Goal: Task Accomplishment & Management: Complete application form

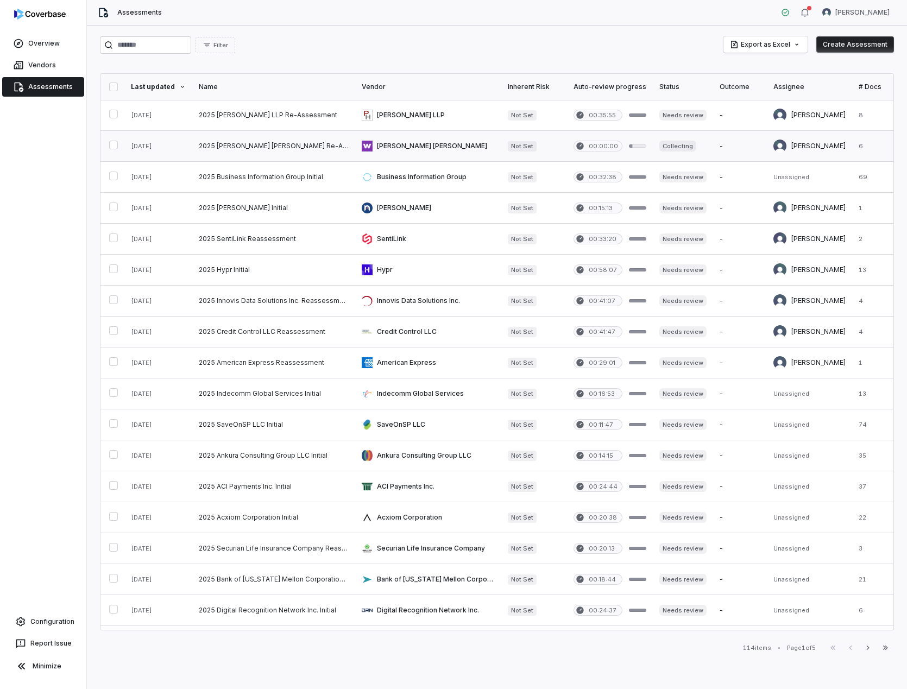
click at [418, 140] on link at bounding box center [428, 146] width 146 height 30
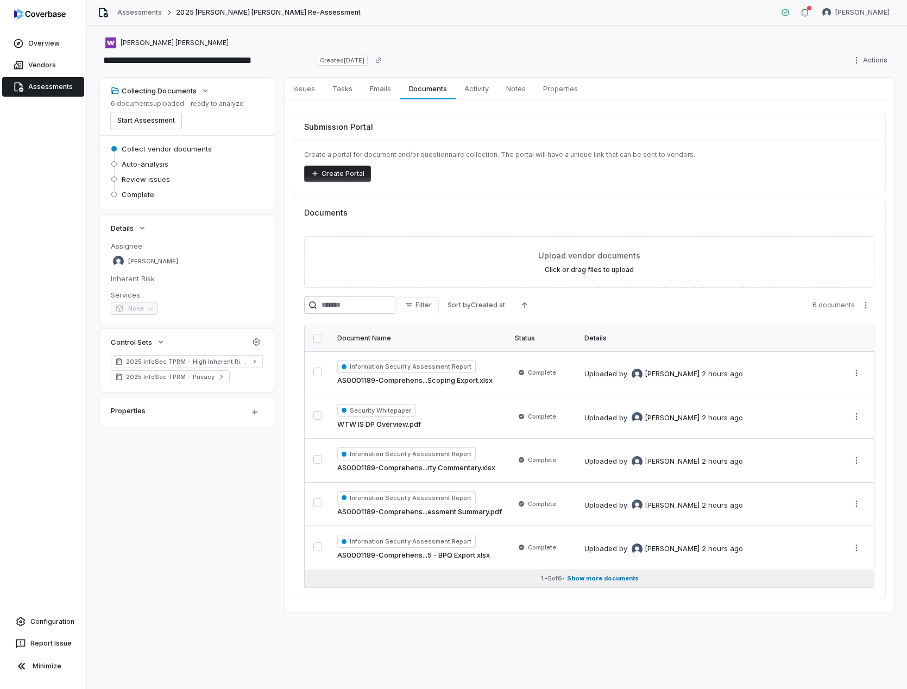
click at [616, 577] on span "Show more documents" at bounding box center [603, 578] width 72 height 8
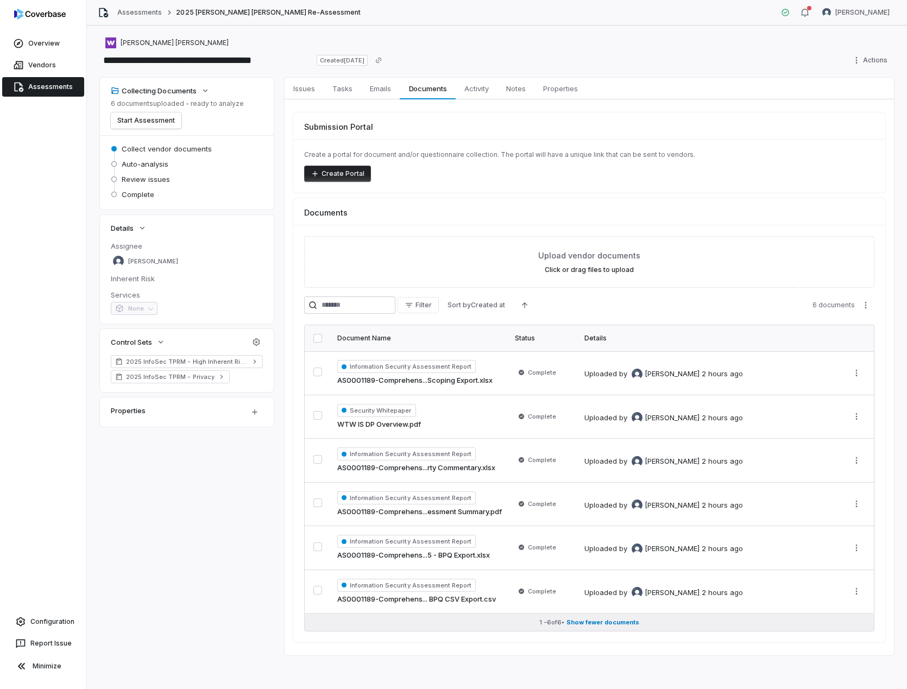
scroll to position [1, 0]
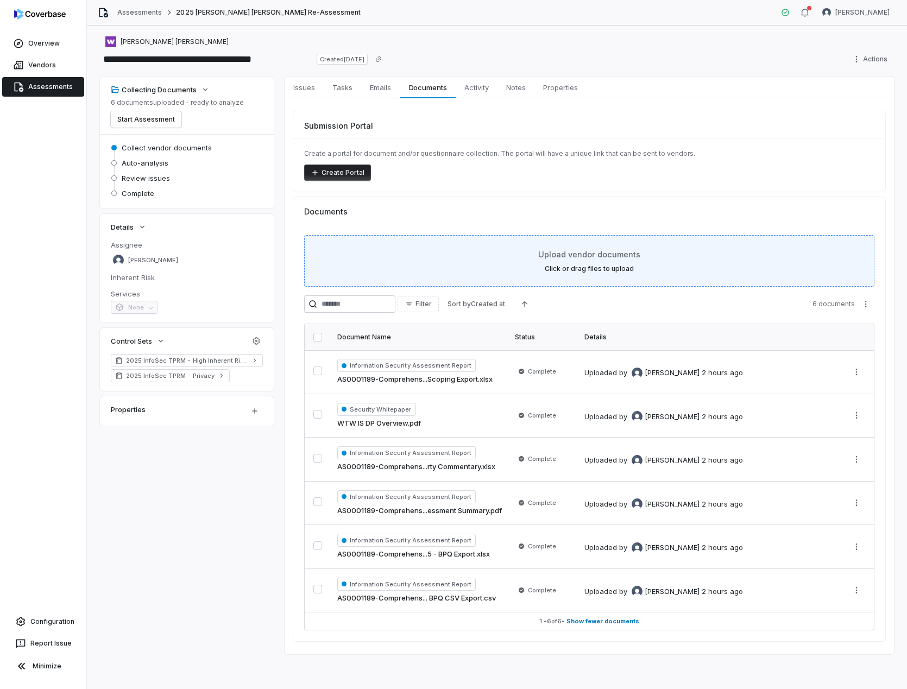
drag, startPoint x: 598, startPoint y: 264, endPoint x: 599, endPoint y: 272, distance: 7.7
click at [598, 264] on div "Upload vendor documents Click or drag files to upload" at bounding box center [589, 261] width 543 height 24
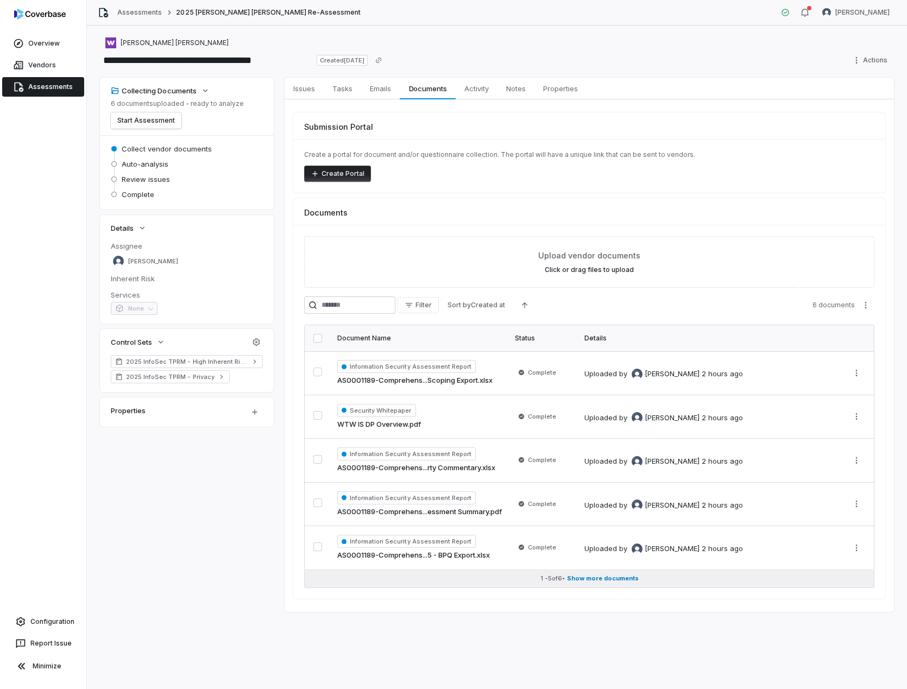
click at [599, 578] on span "Show more documents" at bounding box center [603, 578] width 72 height 8
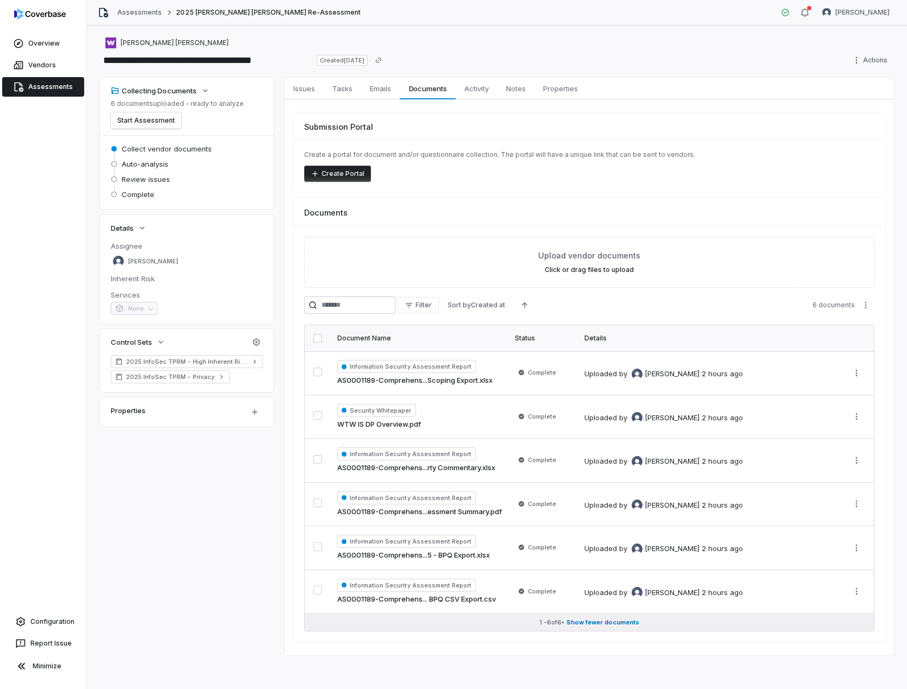
scroll to position [1, 0]
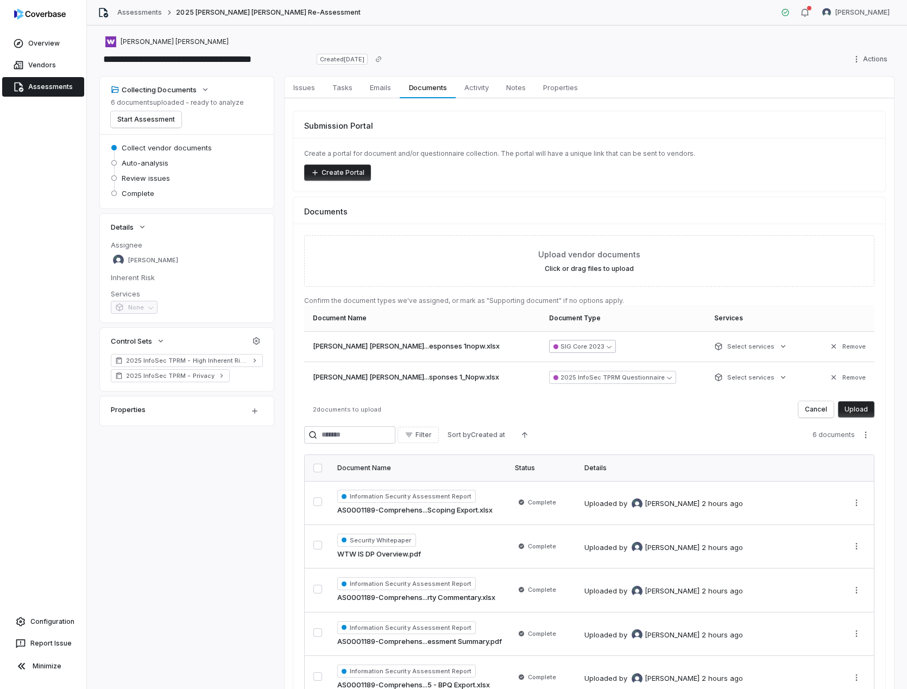
click at [607, 346] on icon "button" at bounding box center [609, 346] width 5 height 5
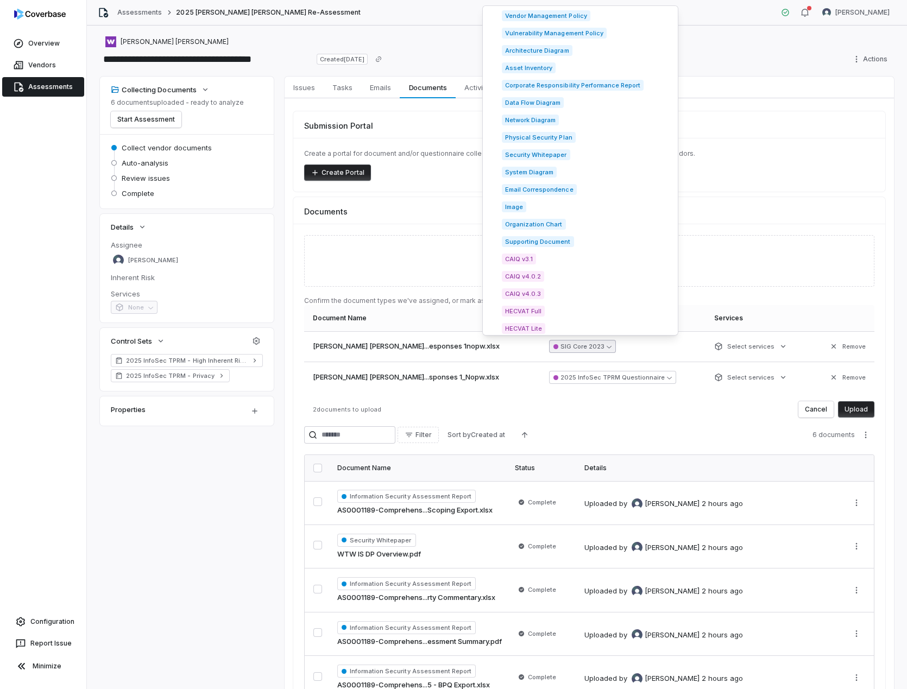
scroll to position [1548, 0]
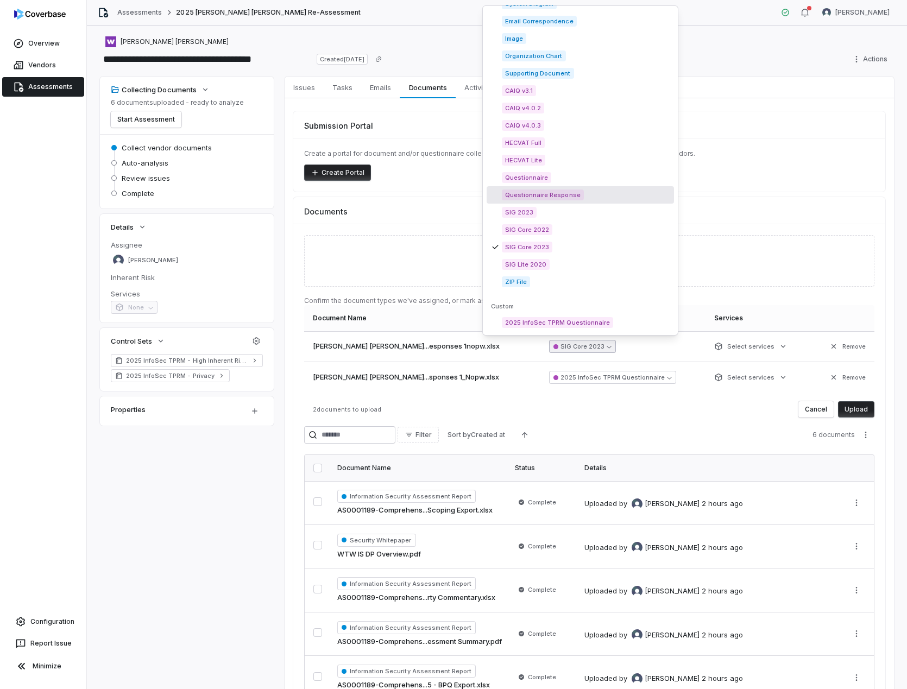
click at [566, 195] on span "Questionnaire Response" at bounding box center [543, 195] width 82 height 11
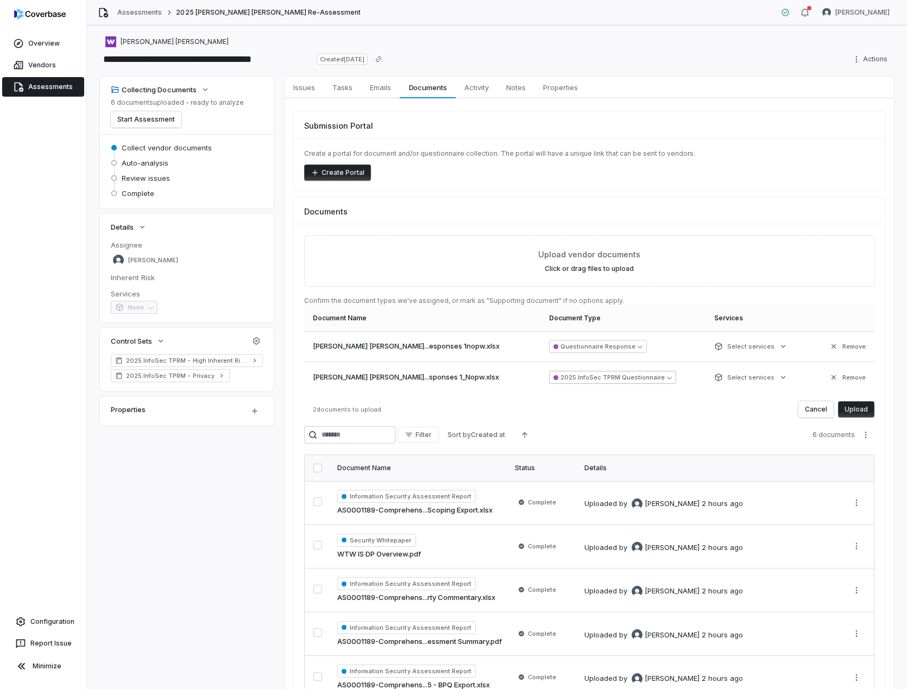
click at [582, 378] on button "2025 InfoSec TPRM Questionnaire" at bounding box center [612, 377] width 127 height 13
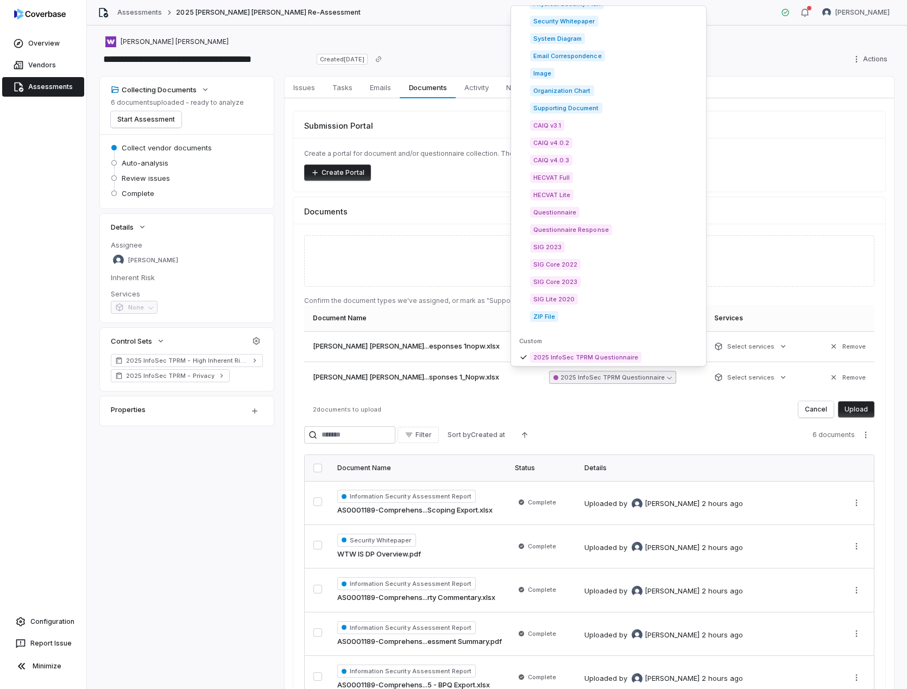
scroll to position [1517, 0]
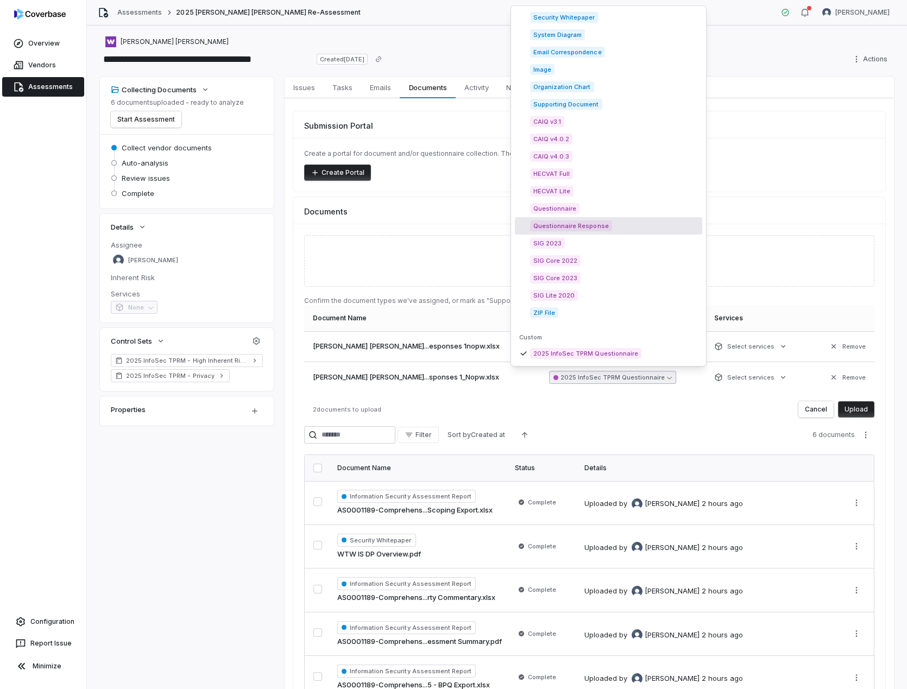
click at [583, 226] on span "Questionnaire Response" at bounding box center [571, 225] width 82 height 11
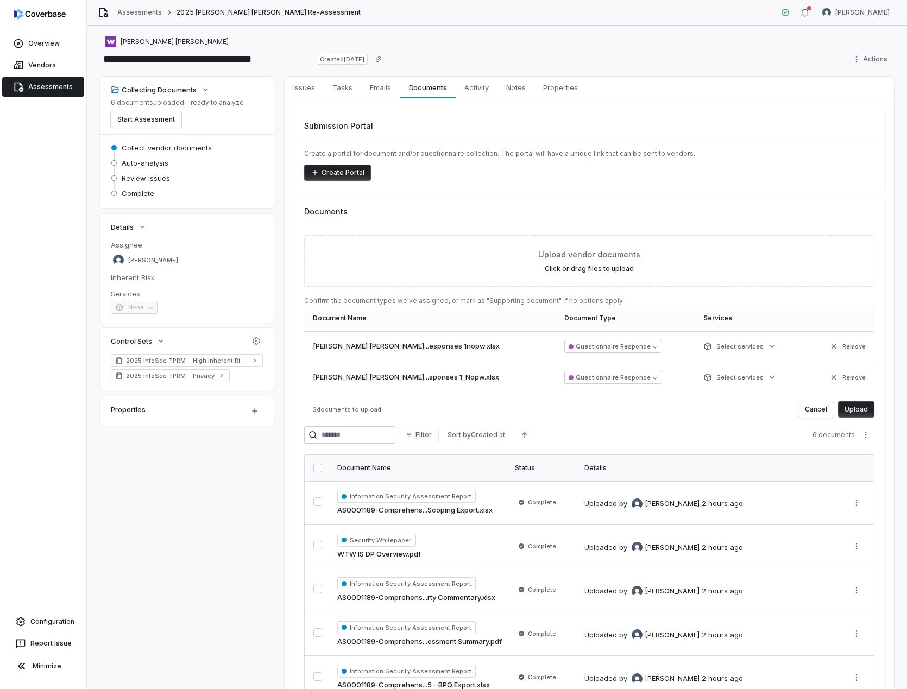
click at [851, 411] on button "Upload" at bounding box center [856, 409] width 36 height 16
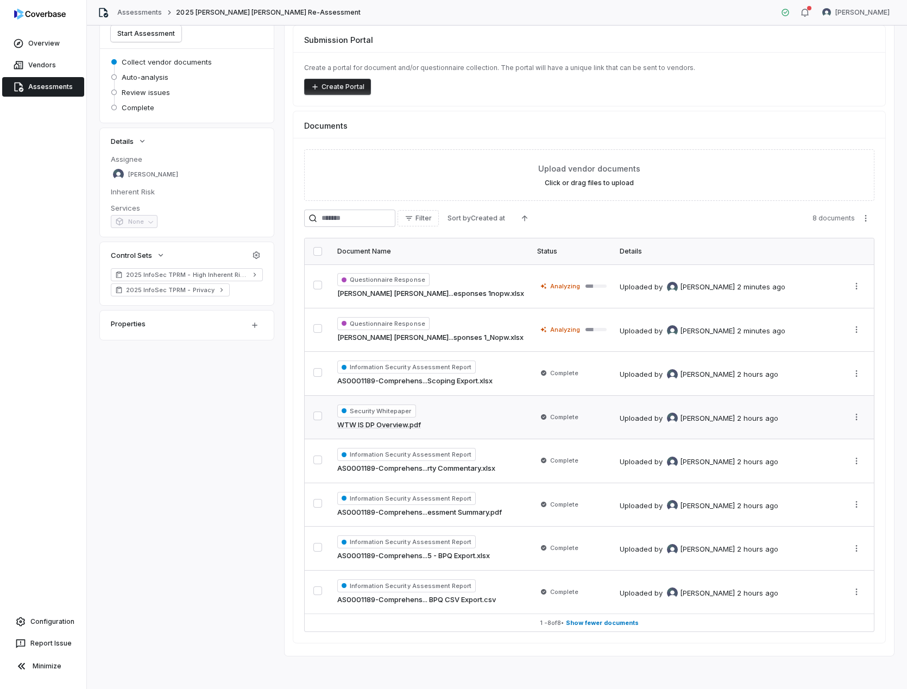
scroll to position [89, 0]
